Goal: Information Seeking & Learning: Learn about a topic

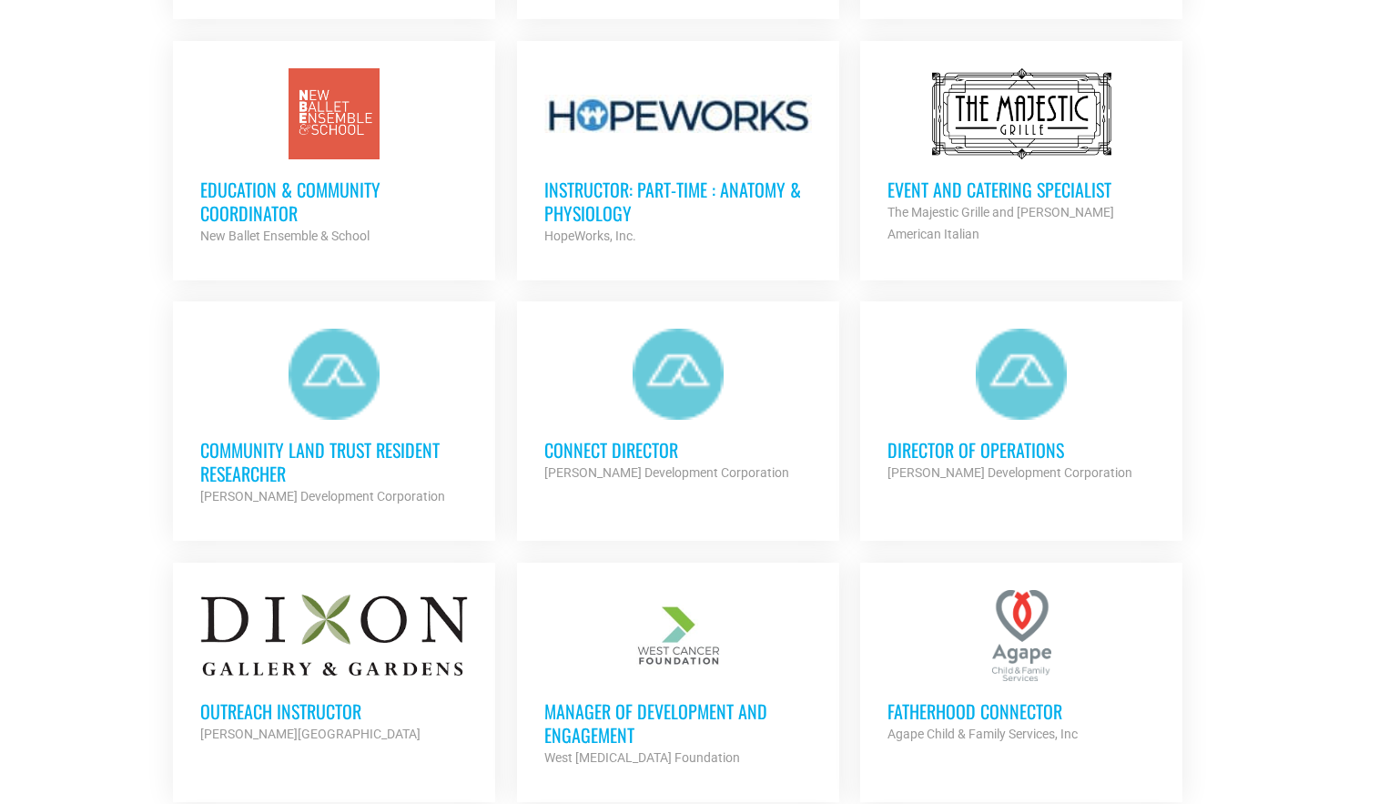
scroll to position [1767, 0]
